Goal: Find contact information: Find contact information

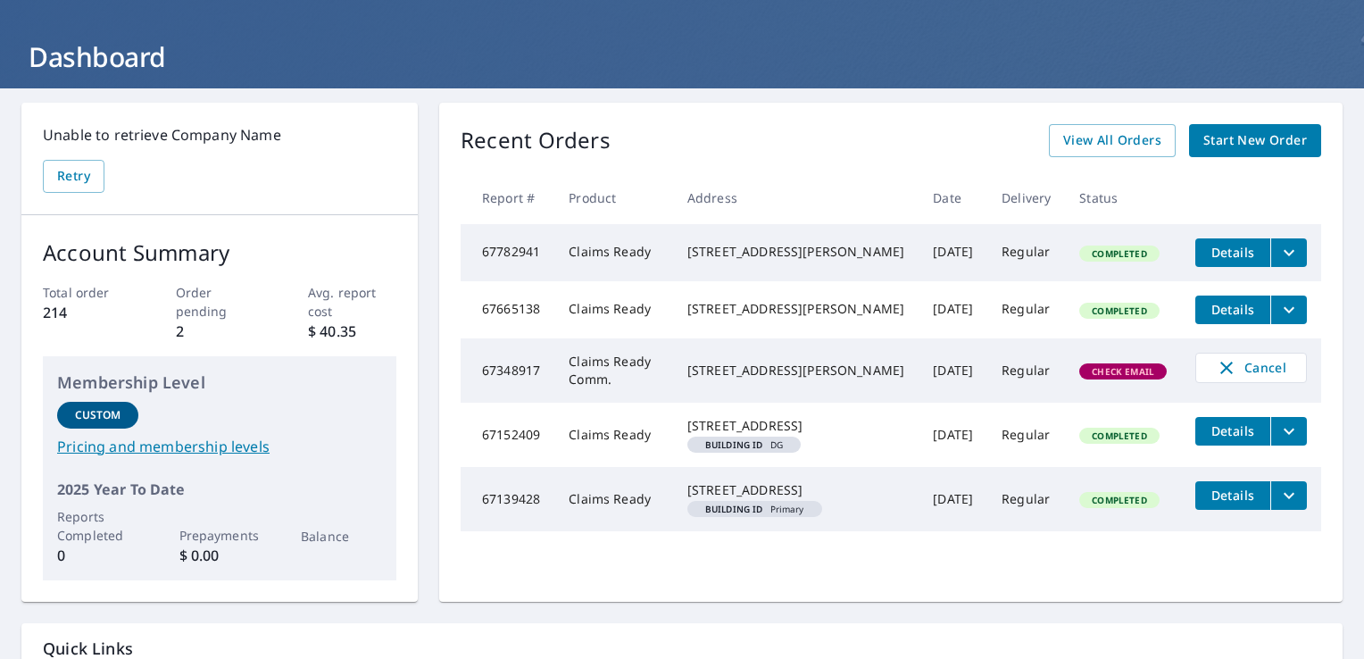
scroll to position [82, 0]
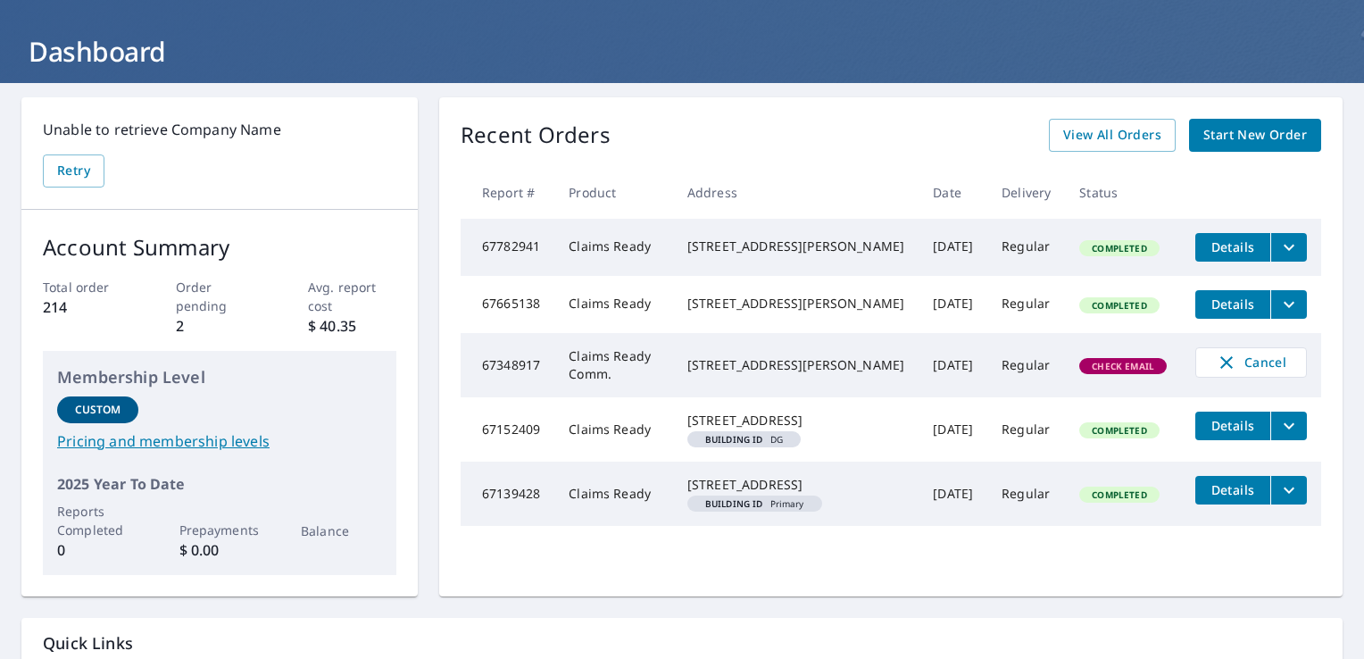
click at [853, 374] on div "43273 238th St Howard, SD 57349" at bounding box center [795, 365] width 217 height 18
click at [1114, 127] on span "View All Orders" at bounding box center [1112, 135] width 98 height 22
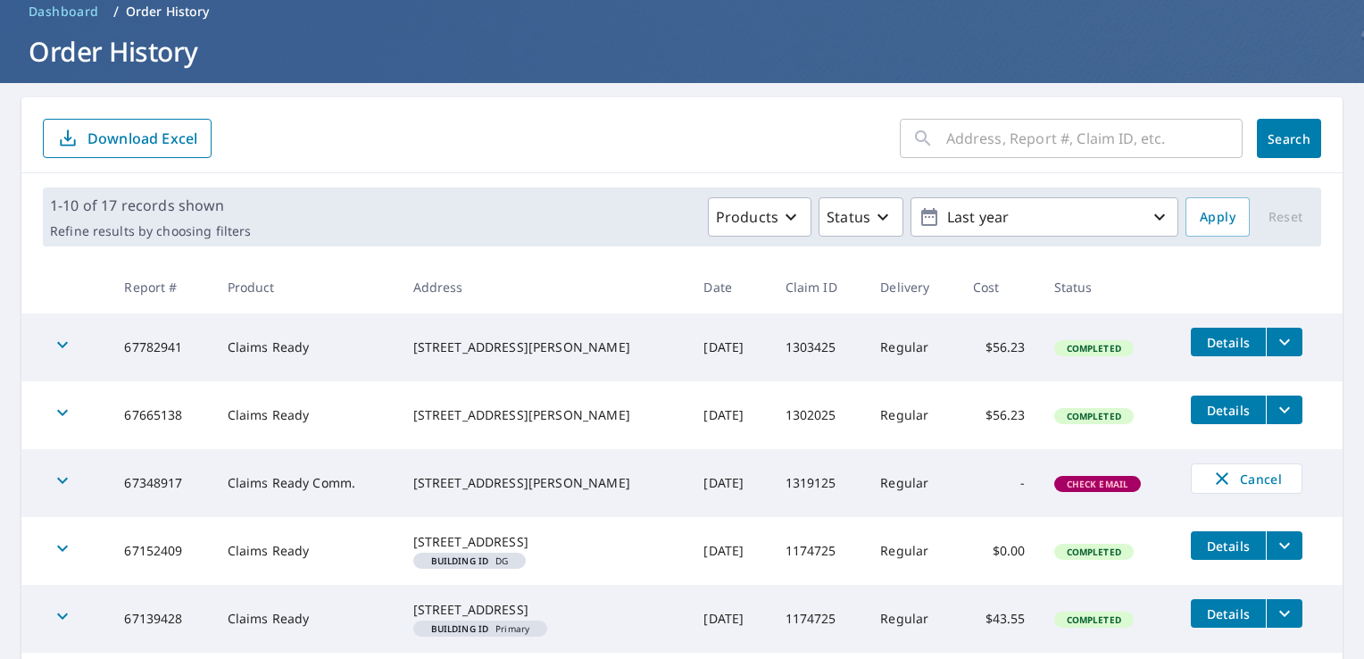
click at [436, 474] on div "43273 238th St Howard, SD 57349" at bounding box center [544, 483] width 262 height 18
click at [333, 482] on td "Claims Ready Comm." at bounding box center [306, 483] width 186 height 68
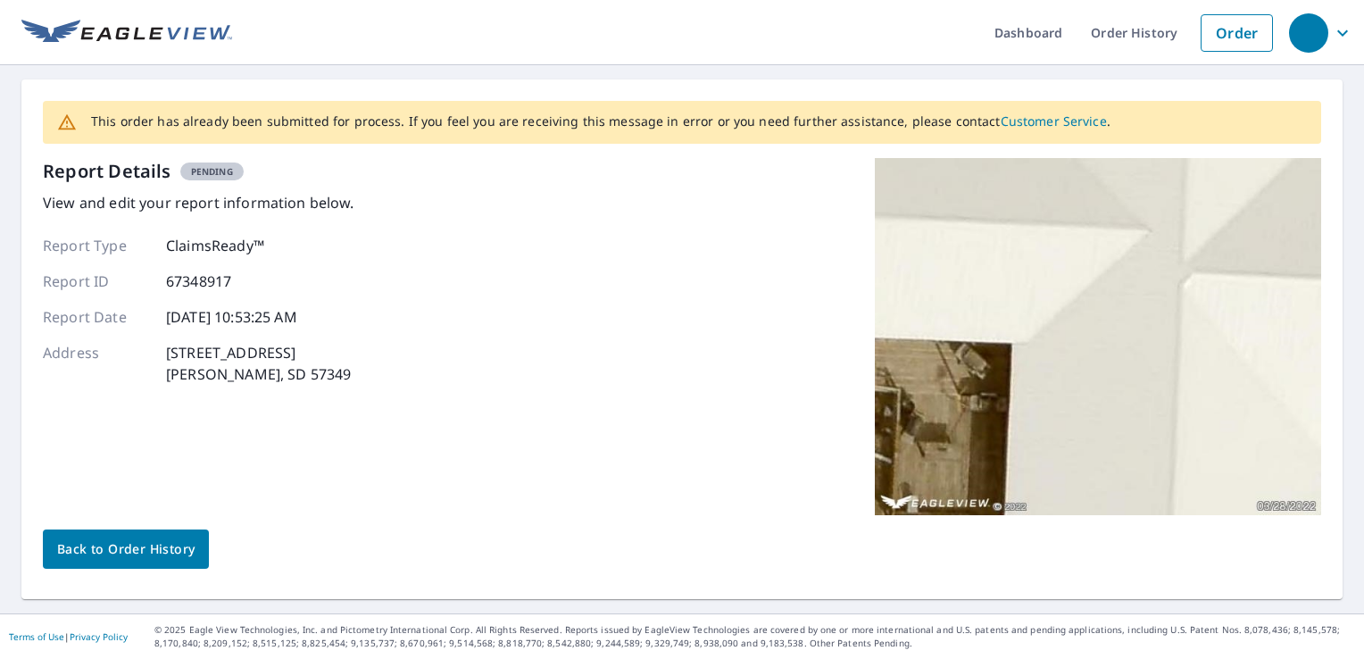
click at [166, 539] on span "Back to Order History" at bounding box center [125, 549] width 137 height 22
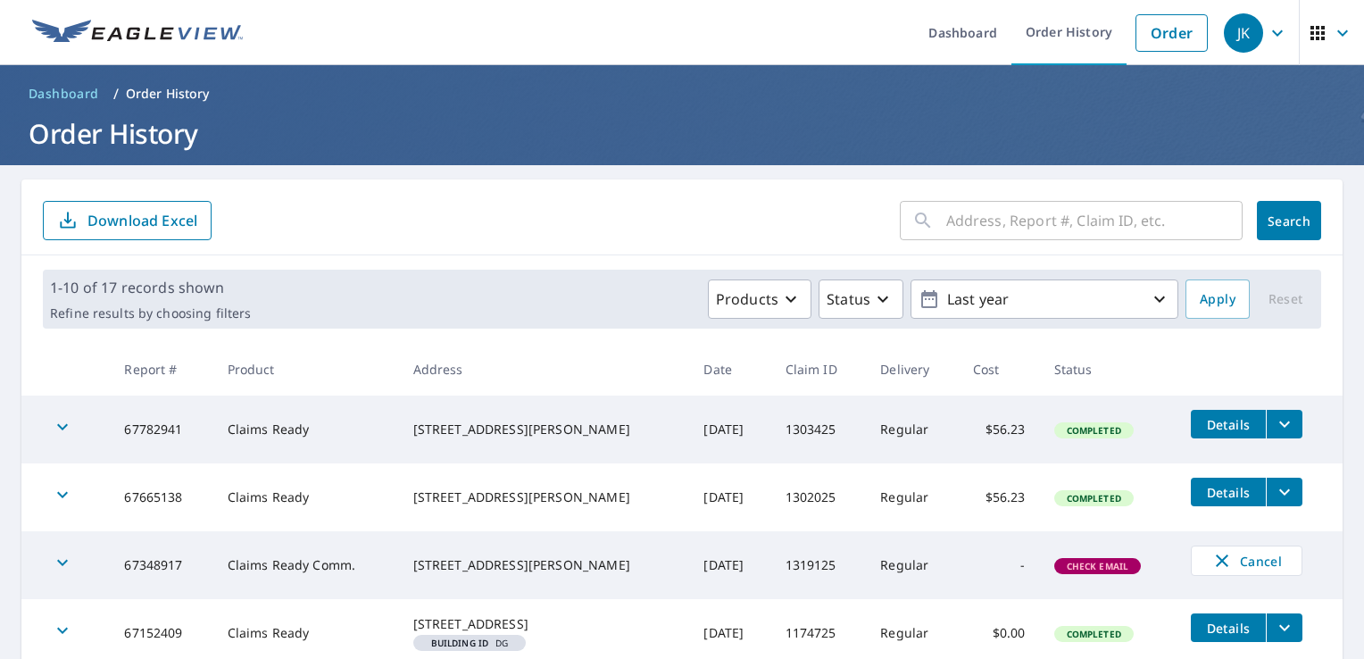
click at [1063, 563] on span "Check Email" at bounding box center [1098, 566] width 84 height 12
drag, startPoint x: 1063, startPoint y: 563, endPoint x: 949, endPoint y: 572, distance: 114.6
click at [959, 572] on td "-" at bounding box center [999, 565] width 81 height 68
click at [150, 562] on td "67348917" at bounding box center [161, 565] width 103 height 68
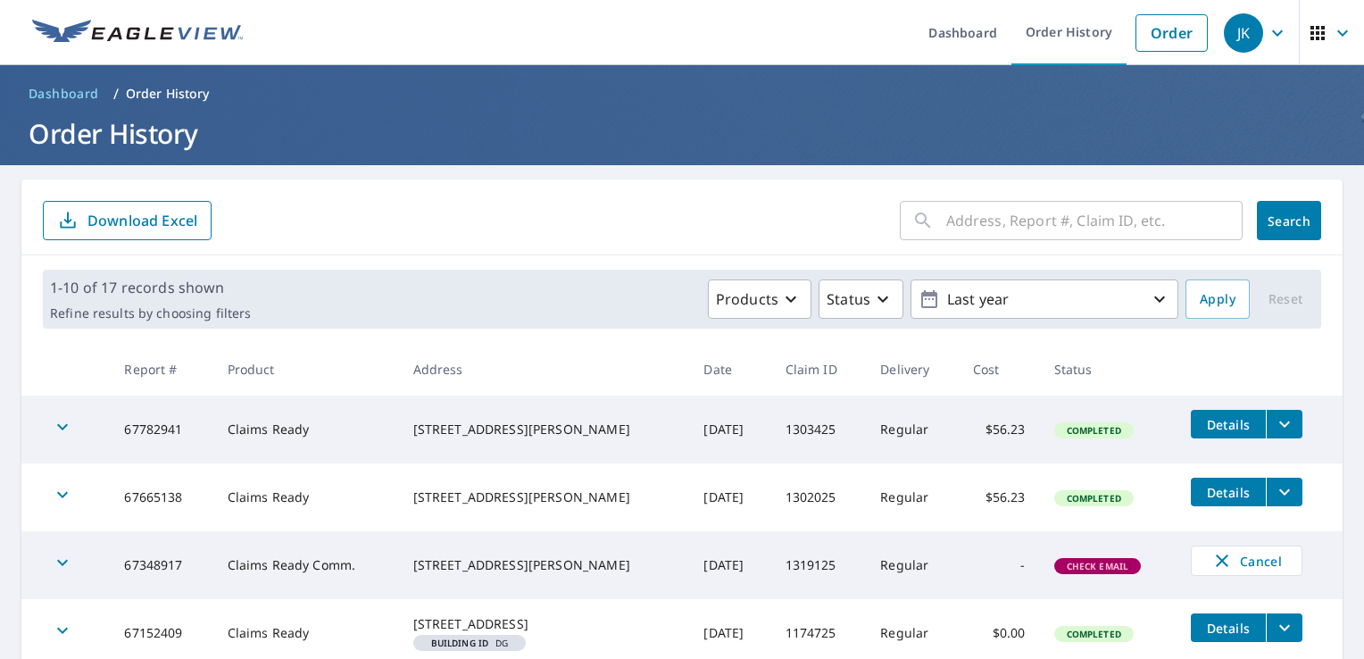
click at [62, 567] on icon "button" at bounding box center [62, 562] width 21 height 21
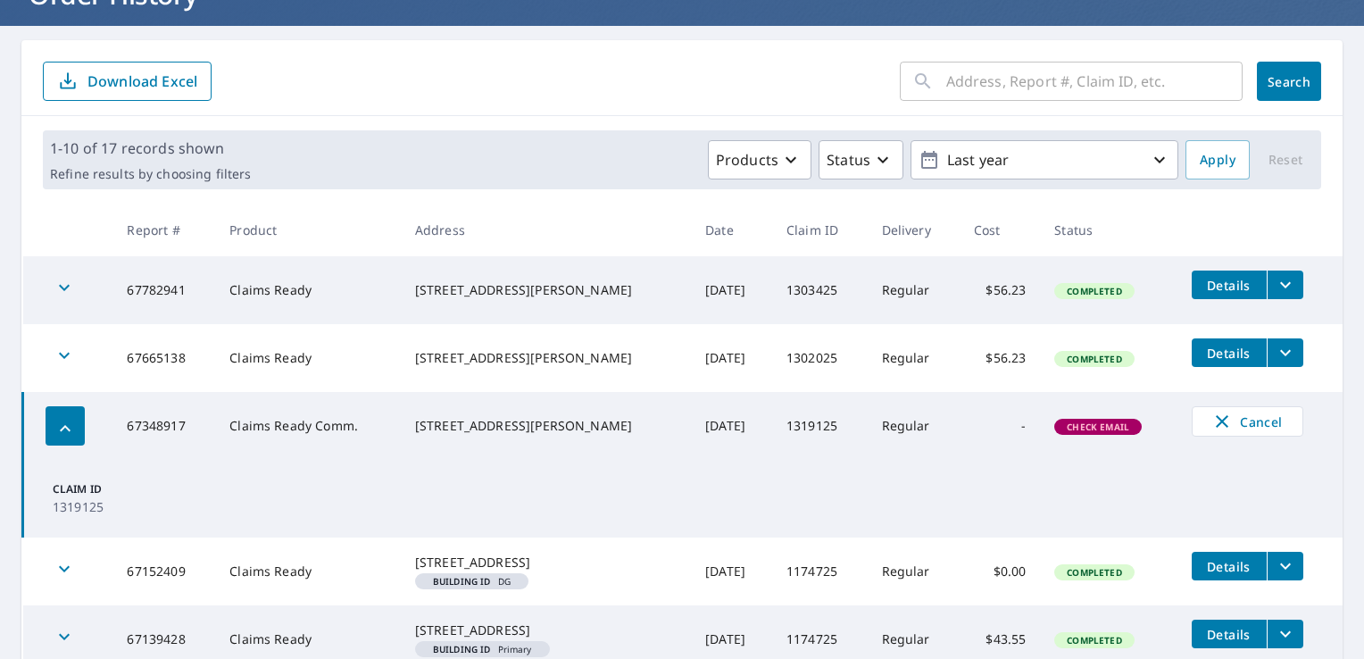
scroll to position [146, 0]
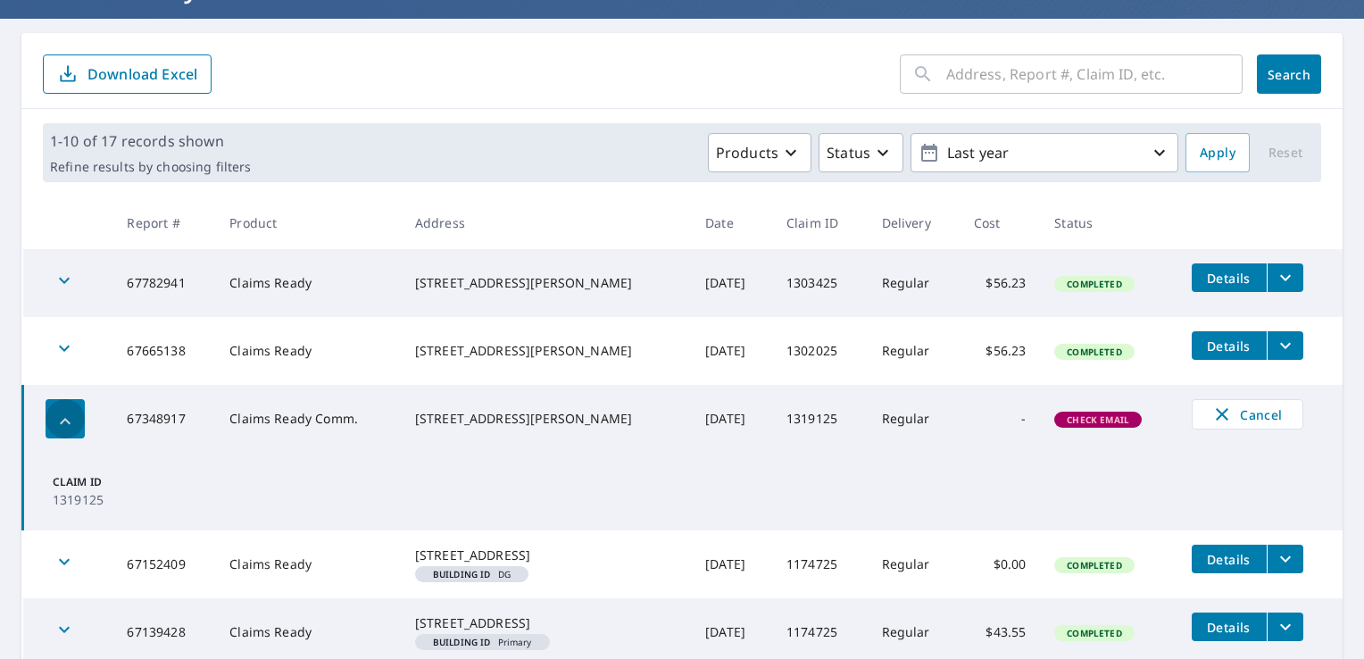
click at [68, 419] on icon "button" at bounding box center [64, 421] width 21 height 21
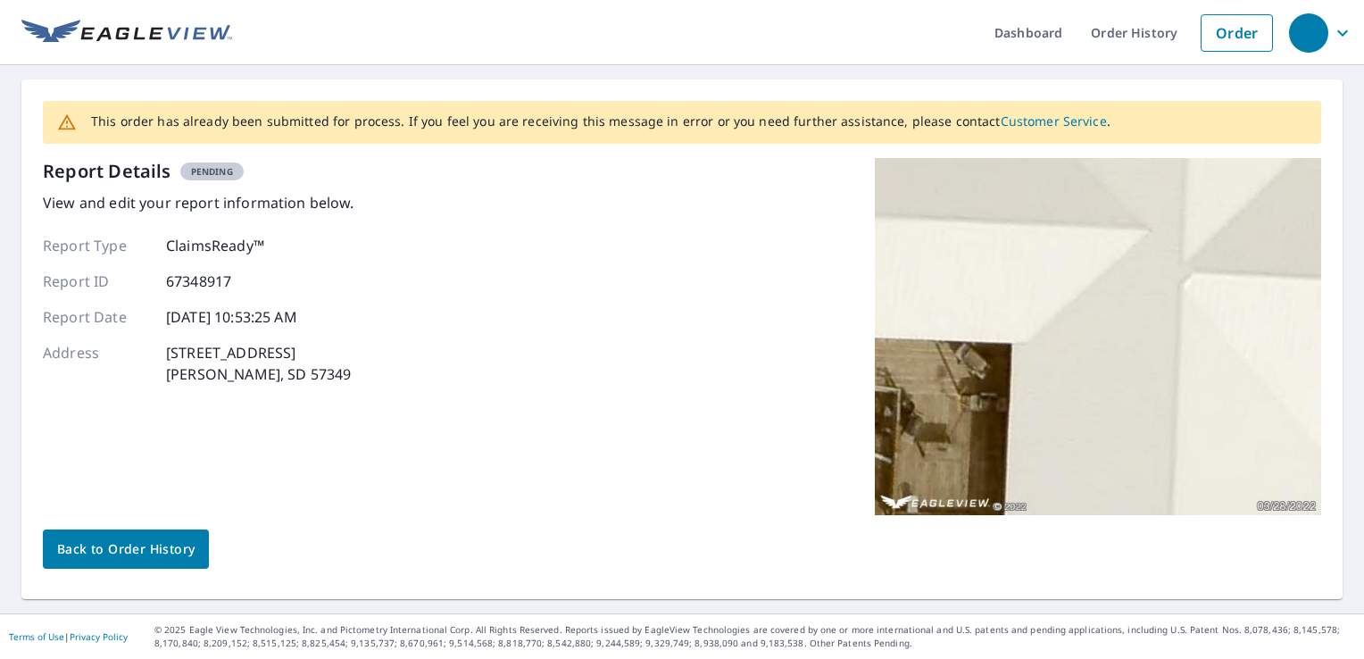
click at [1024, 123] on link "Customer Service" at bounding box center [1053, 120] width 106 height 17
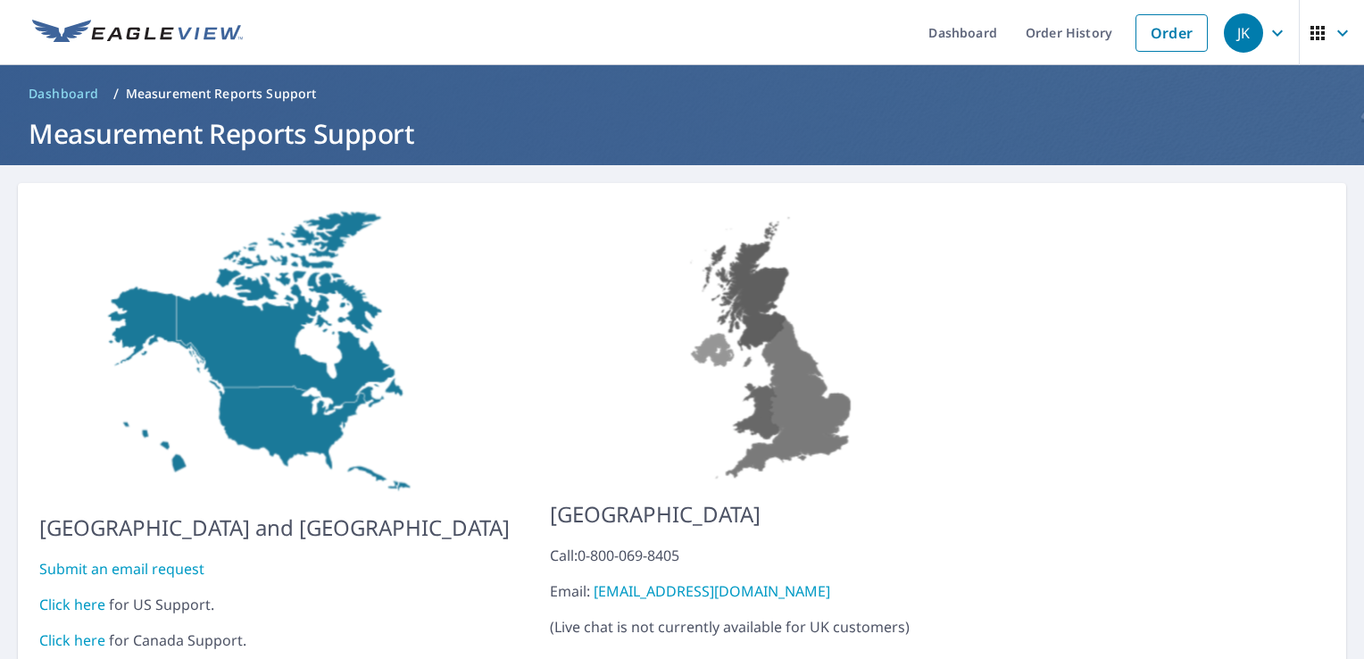
scroll to position [62, 0]
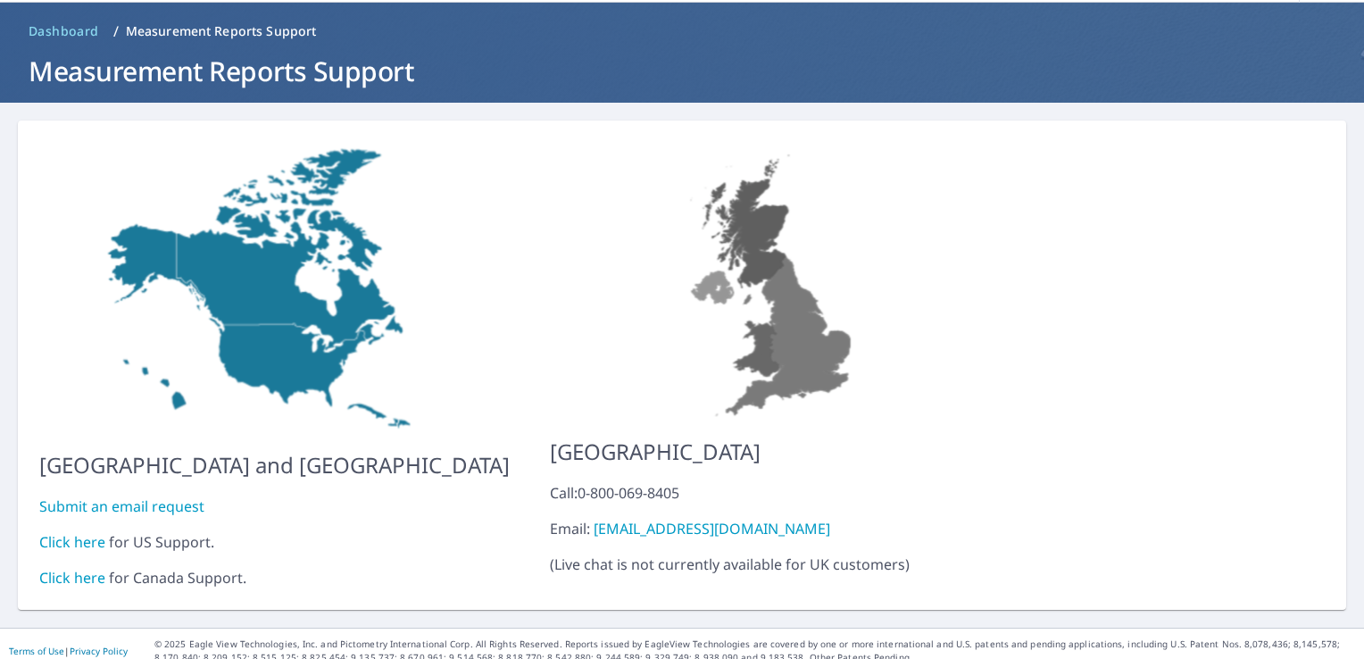
click at [73, 532] on link "Click here" at bounding box center [72, 542] width 66 height 20
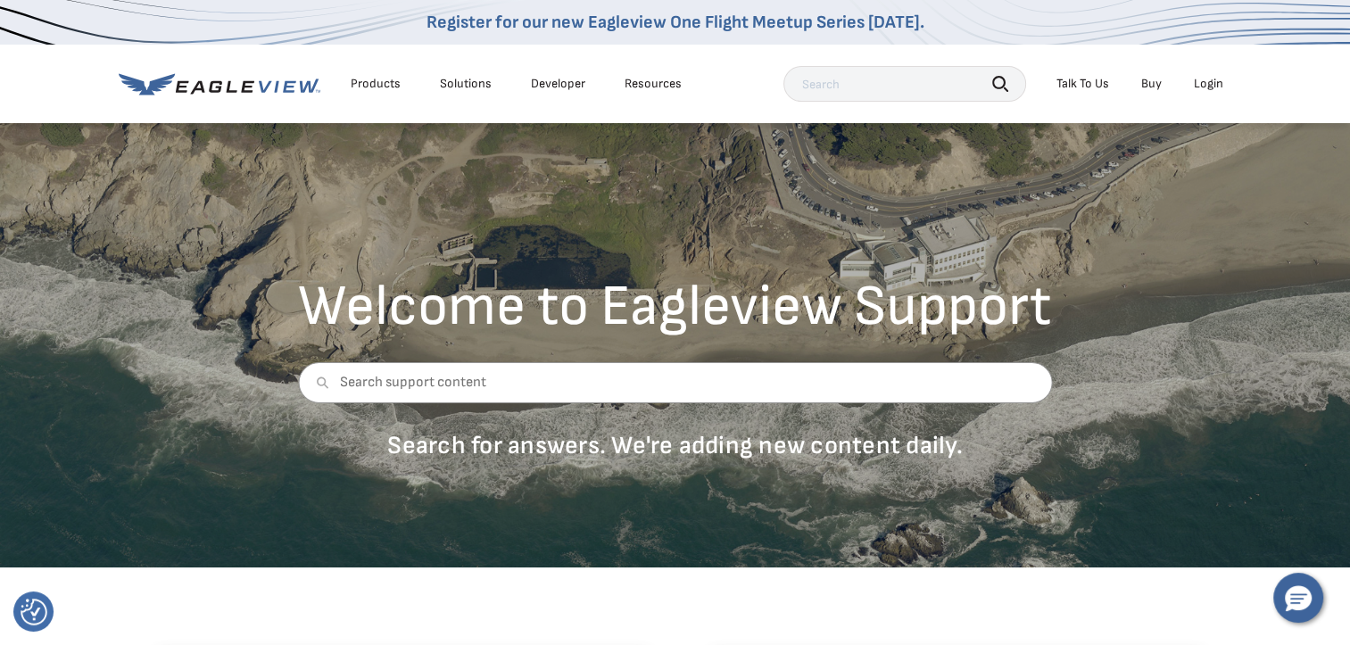
click at [1082, 87] on div "Talk To Us" at bounding box center [1083, 84] width 53 height 16
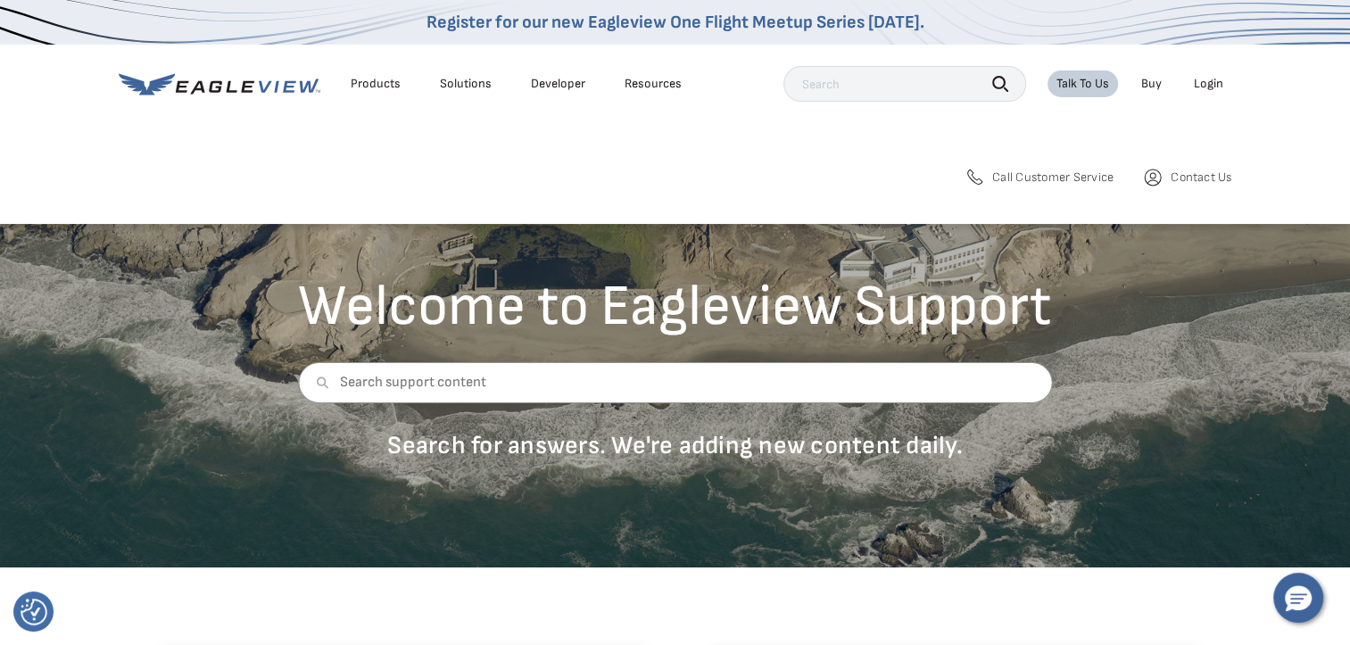
click at [1042, 177] on span "Call Customer Service" at bounding box center [1052, 178] width 121 height 16
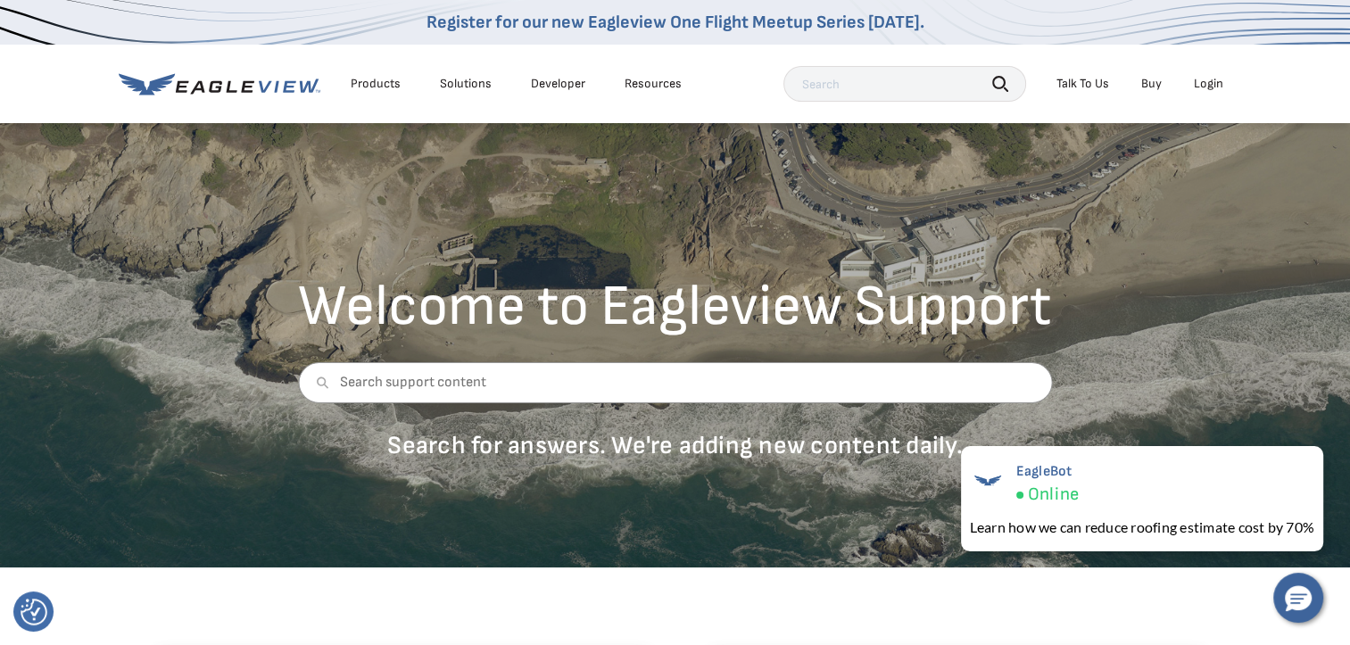
click at [921, 210] on div "Welcome to Eagleview Support Search for answers. We're adding new content daily." at bounding box center [675, 344] width 1350 height 446
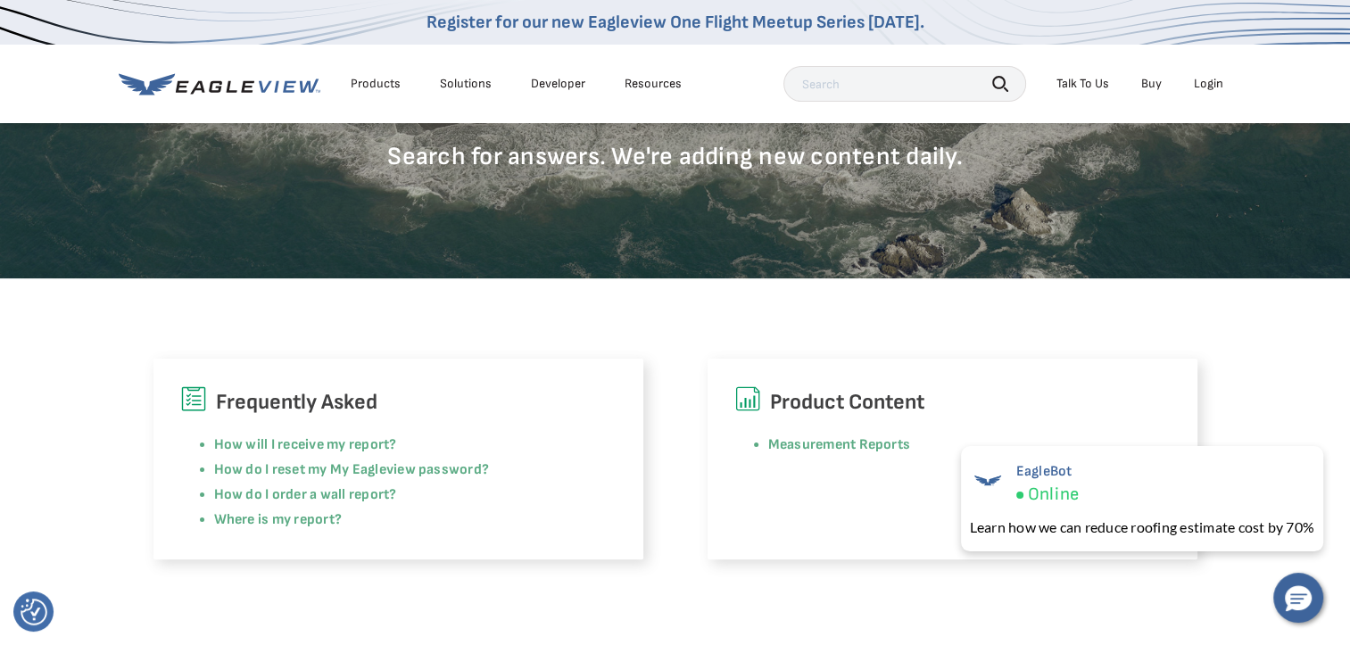
scroll to position [125, 0]
